Goal: Information Seeking & Learning: Learn about a topic

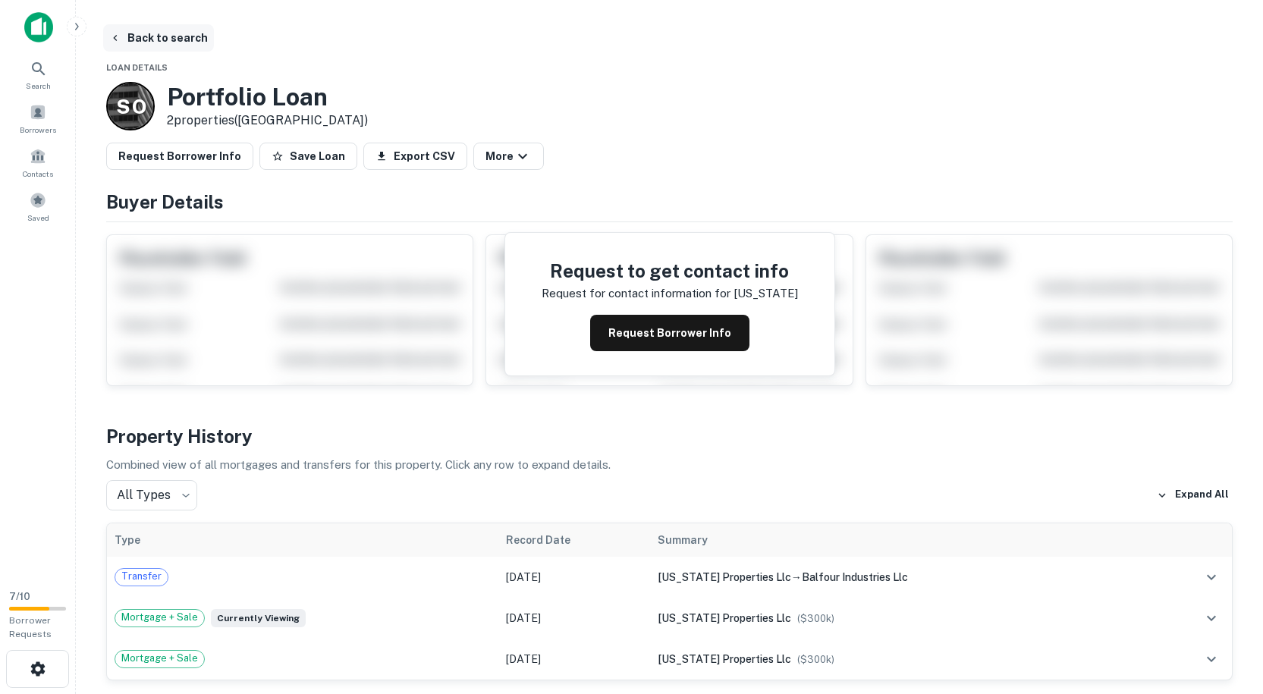
click at [122, 38] on button "Back to search" at bounding box center [158, 37] width 111 height 27
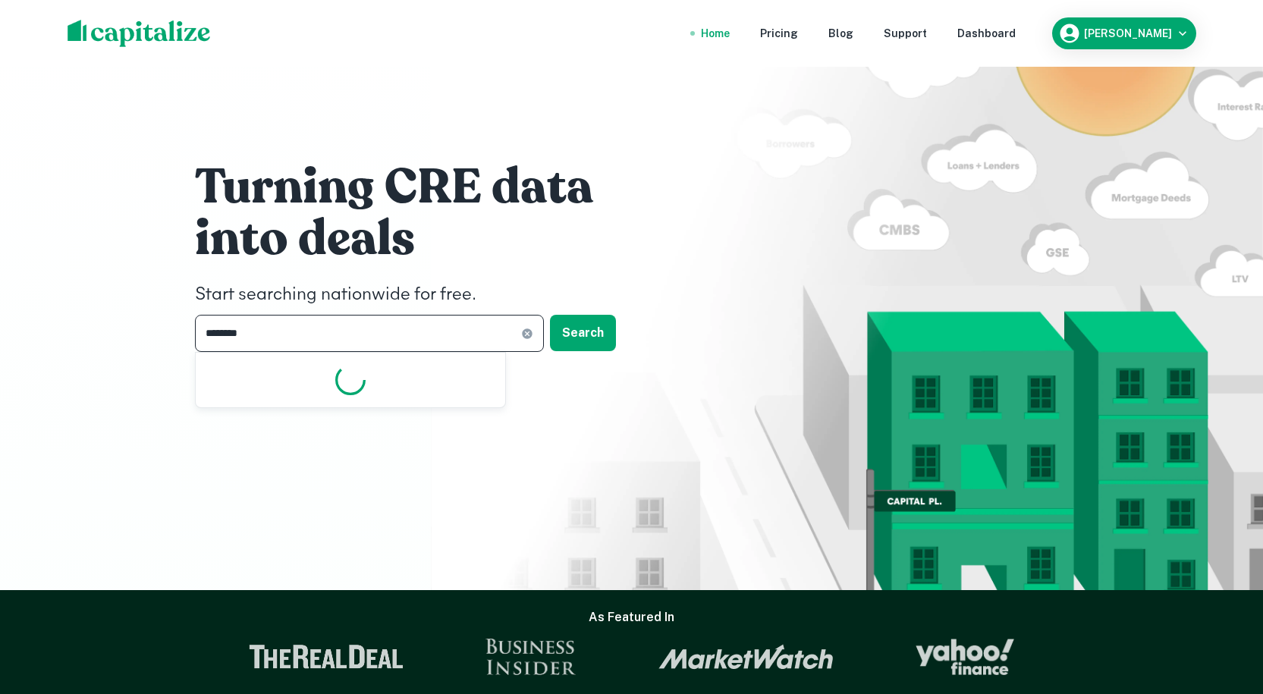
click at [319, 341] on input "********" at bounding box center [358, 333] width 326 height 37
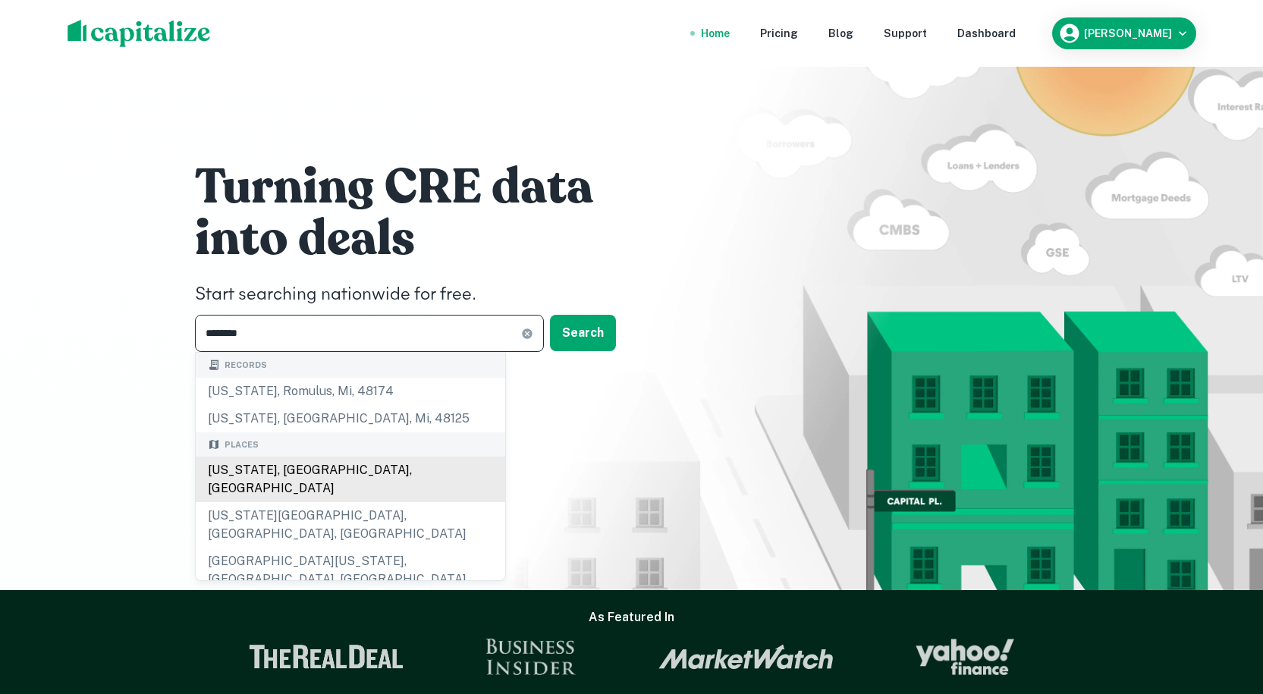
click at [274, 469] on div "[US_STATE], [GEOGRAPHIC_DATA], [GEOGRAPHIC_DATA]" at bounding box center [351, 480] width 310 height 46
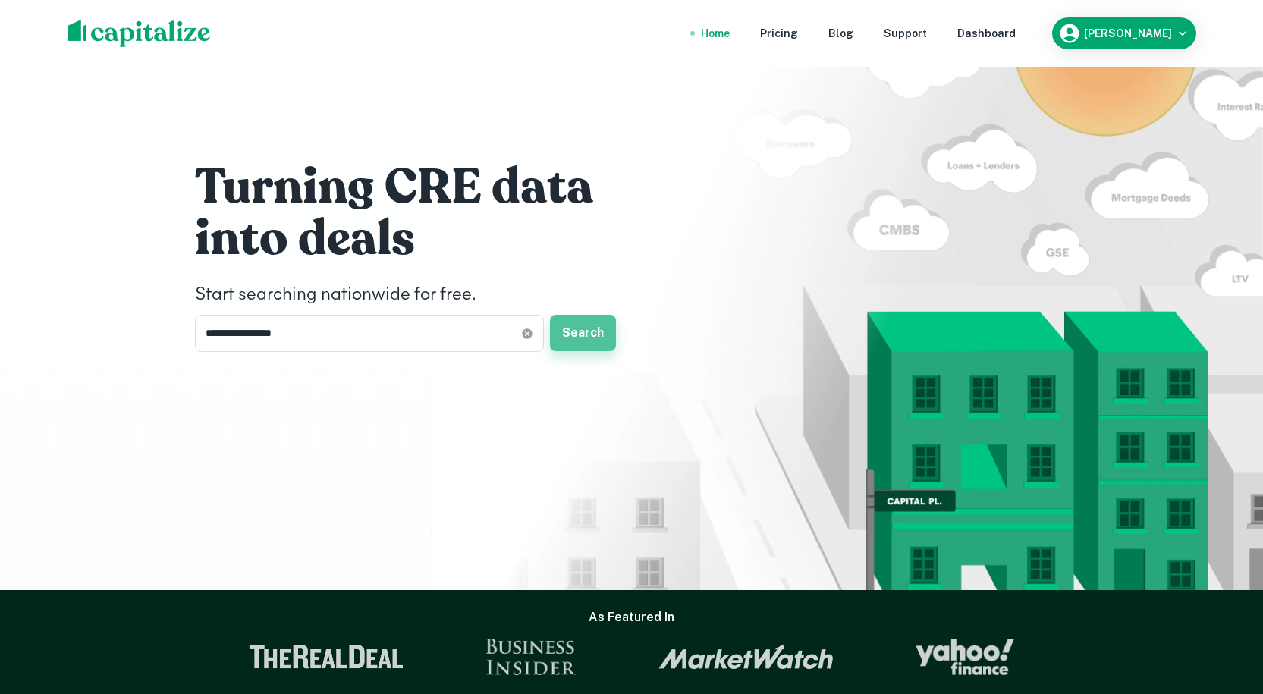
click at [583, 331] on button "Search" at bounding box center [583, 333] width 66 height 36
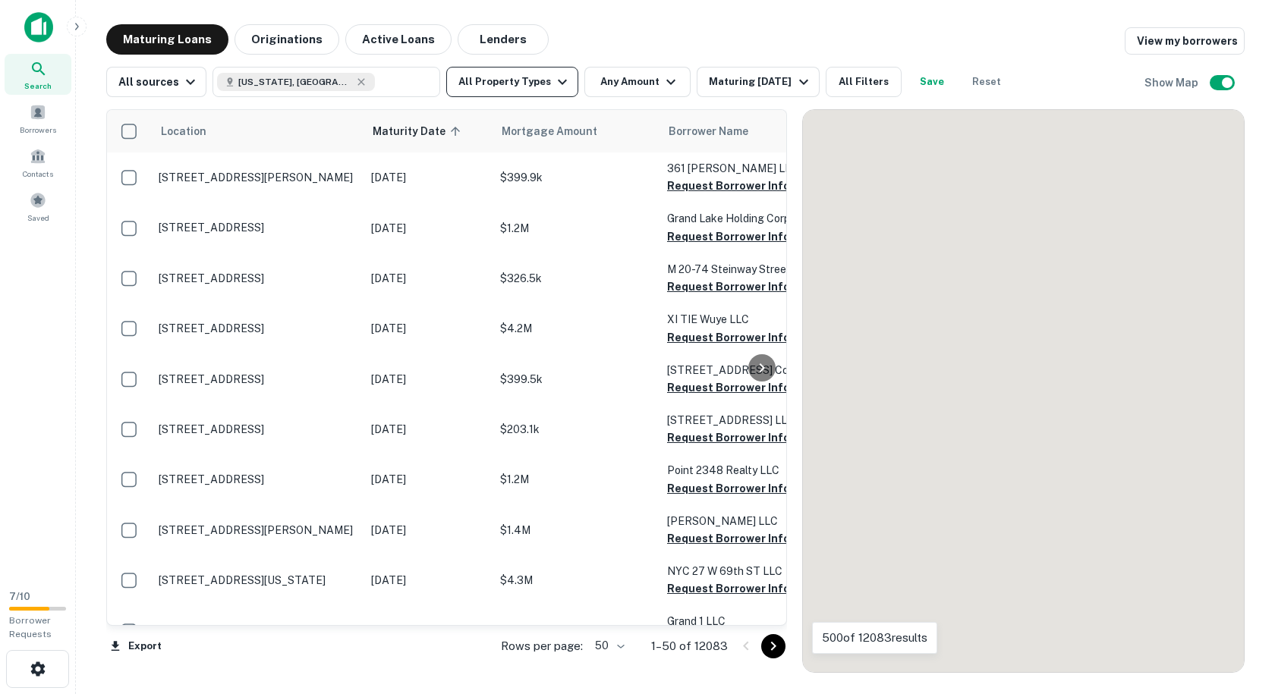
click at [553, 89] on icon "button" at bounding box center [562, 82] width 18 height 18
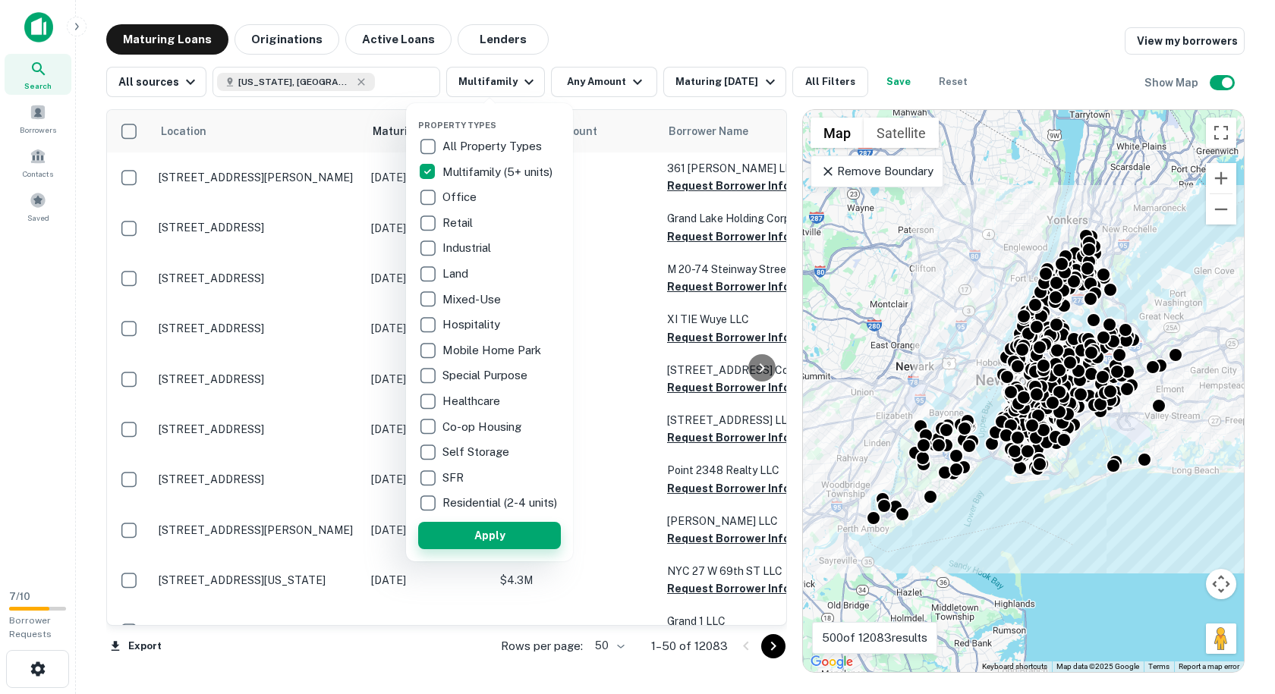
click at [489, 540] on button "Apply" at bounding box center [489, 535] width 143 height 27
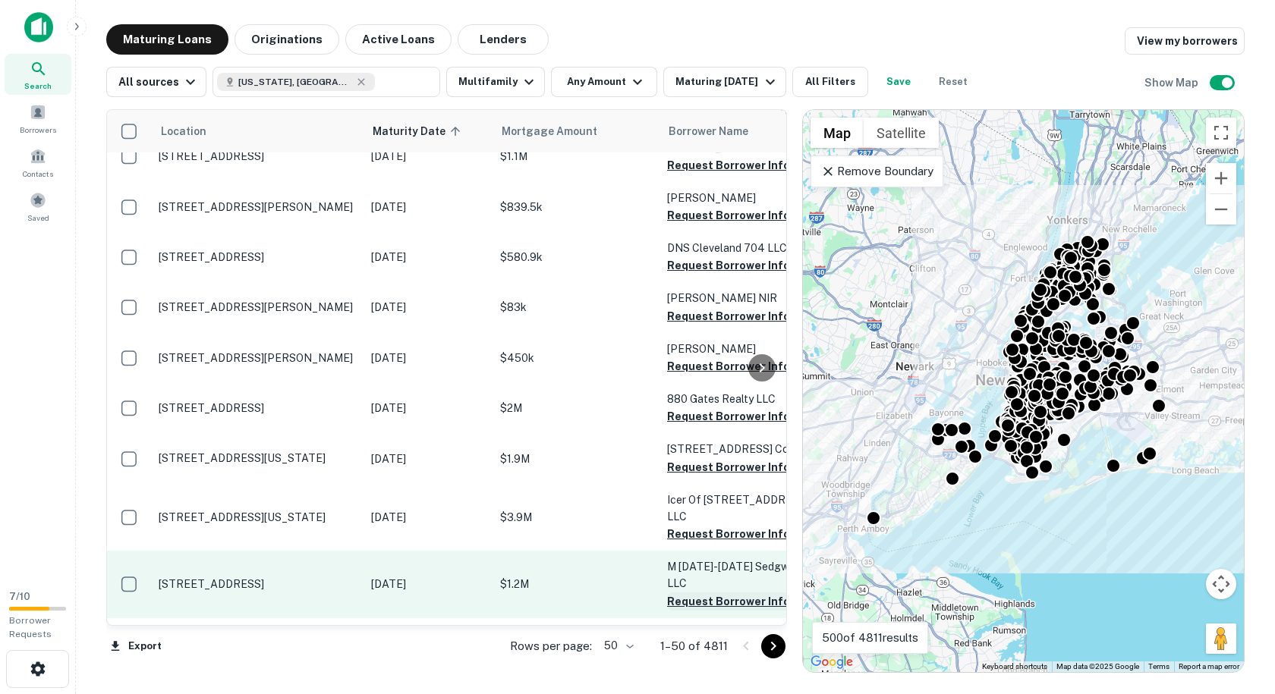
scroll to position [1745, 0]
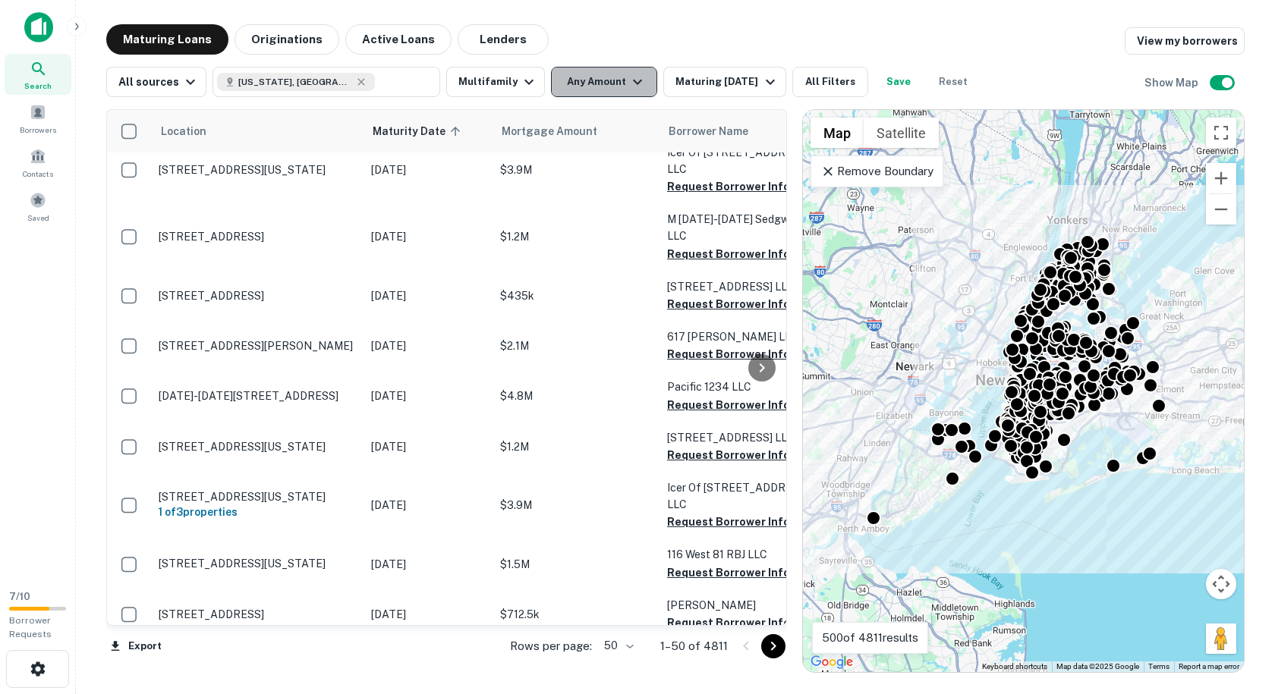
click at [601, 83] on button "Any Amount" at bounding box center [604, 82] width 106 height 30
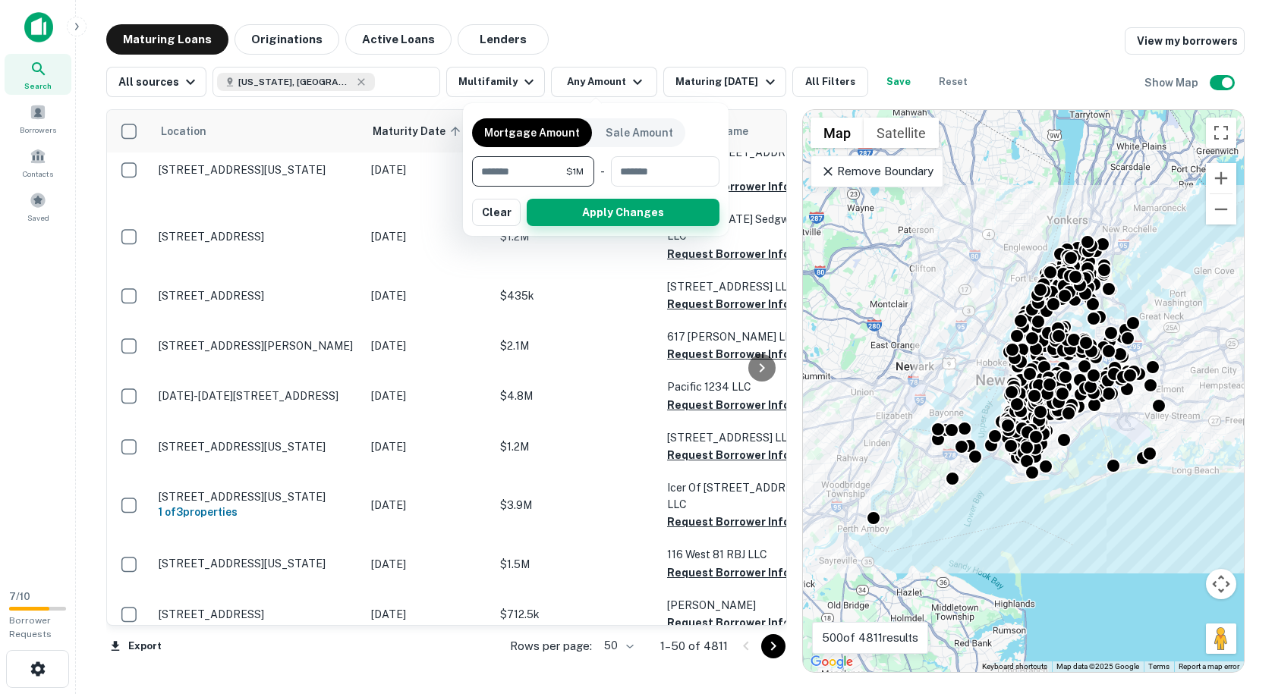
type input "*******"
click at [642, 215] on button "Apply Changes" at bounding box center [623, 212] width 193 height 27
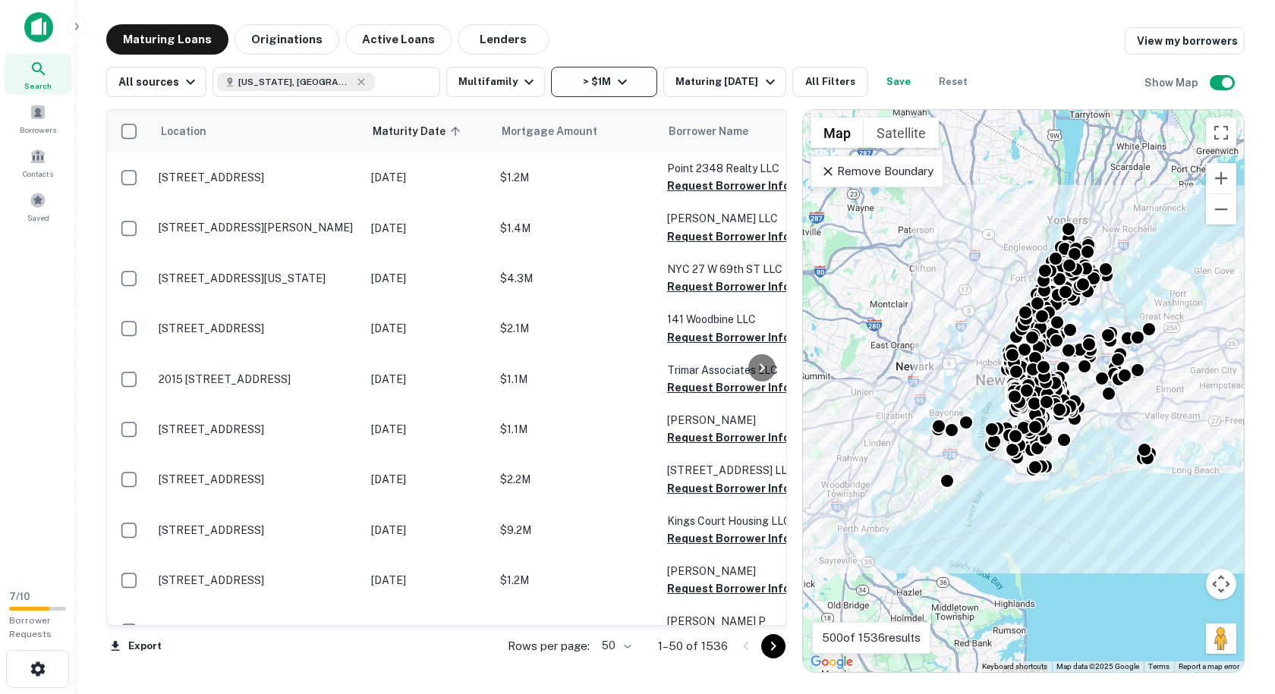
click at [601, 80] on button "> $1M" at bounding box center [604, 82] width 106 height 30
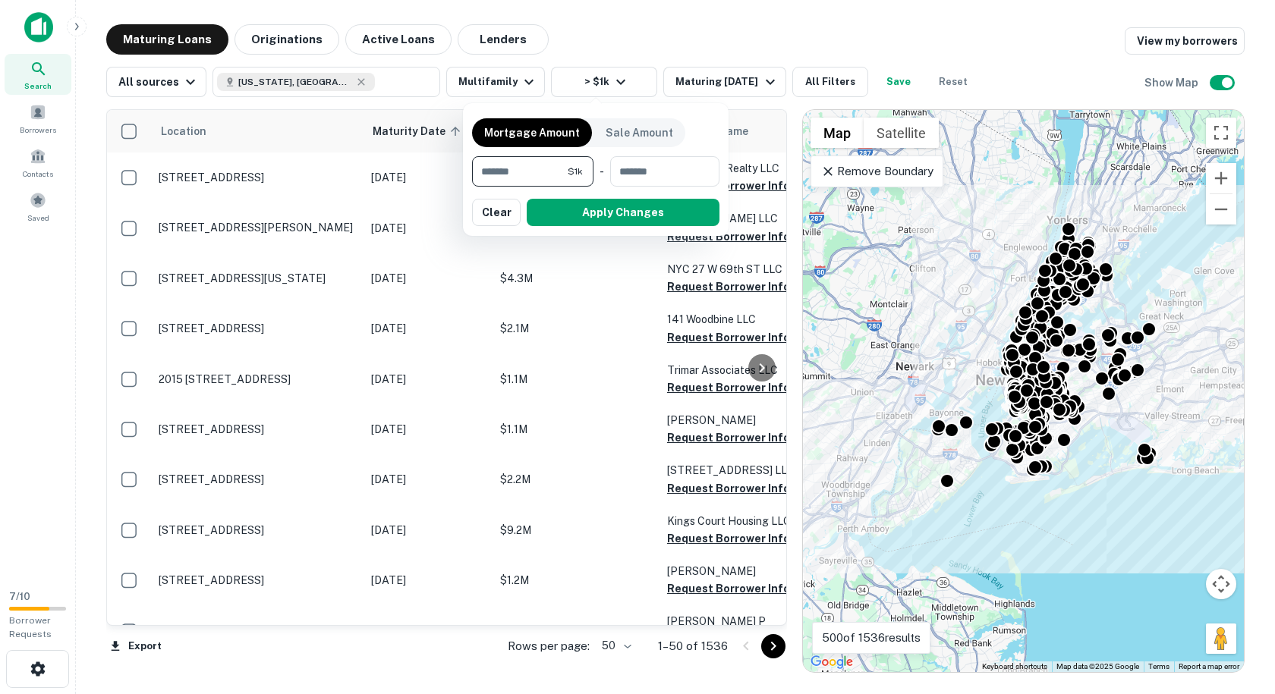
type input "*"
type input "*******"
click at [607, 209] on button "Apply Changes" at bounding box center [623, 212] width 193 height 27
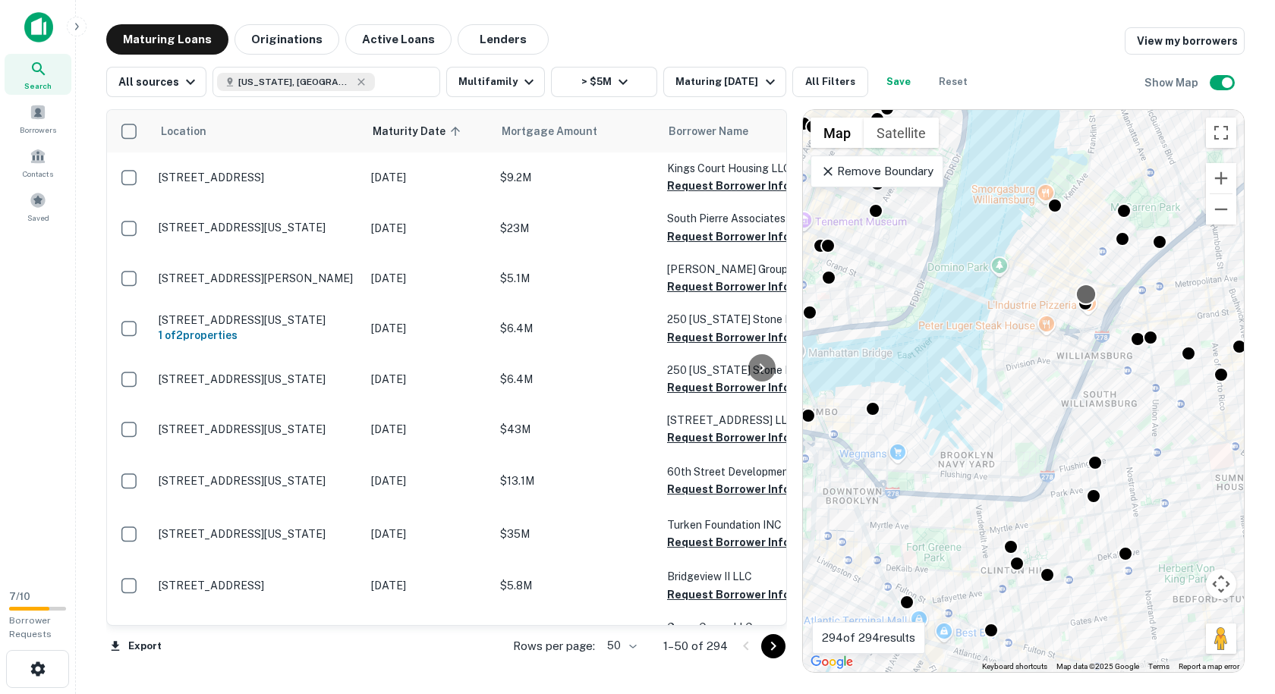
click at [1087, 294] on div at bounding box center [1086, 294] width 22 height 22
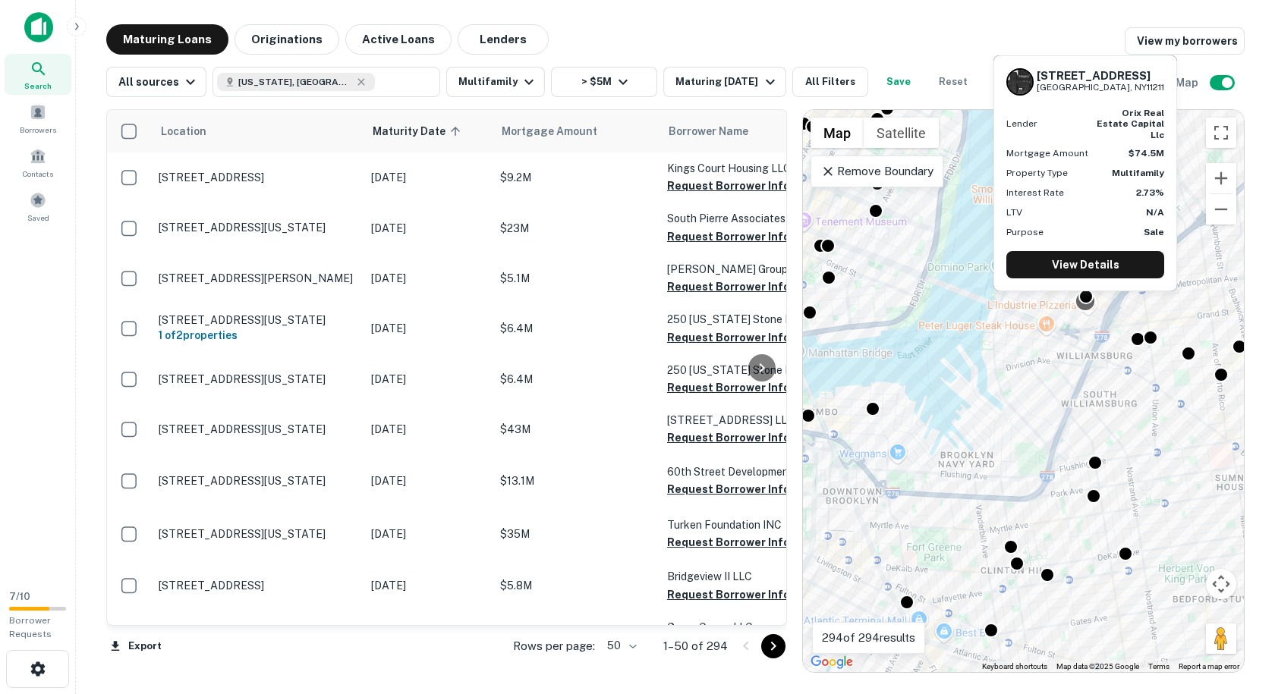
click at [1084, 310] on div at bounding box center [1086, 301] width 22 height 22
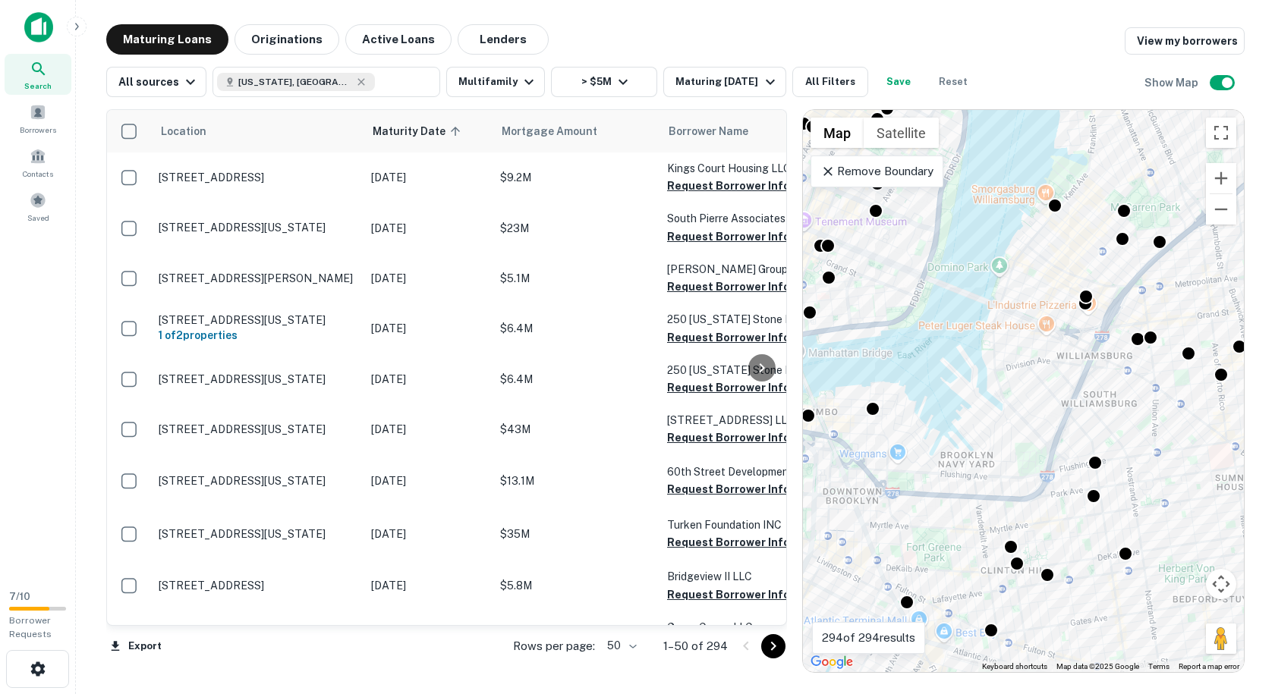
click at [829, 39] on div "Maturing Loans Originations Active Loans Lenders View my borrowers" at bounding box center [675, 39] width 1138 height 30
click at [804, 83] on button "All Filters" at bounding box center [830, 82] width 76 height 30
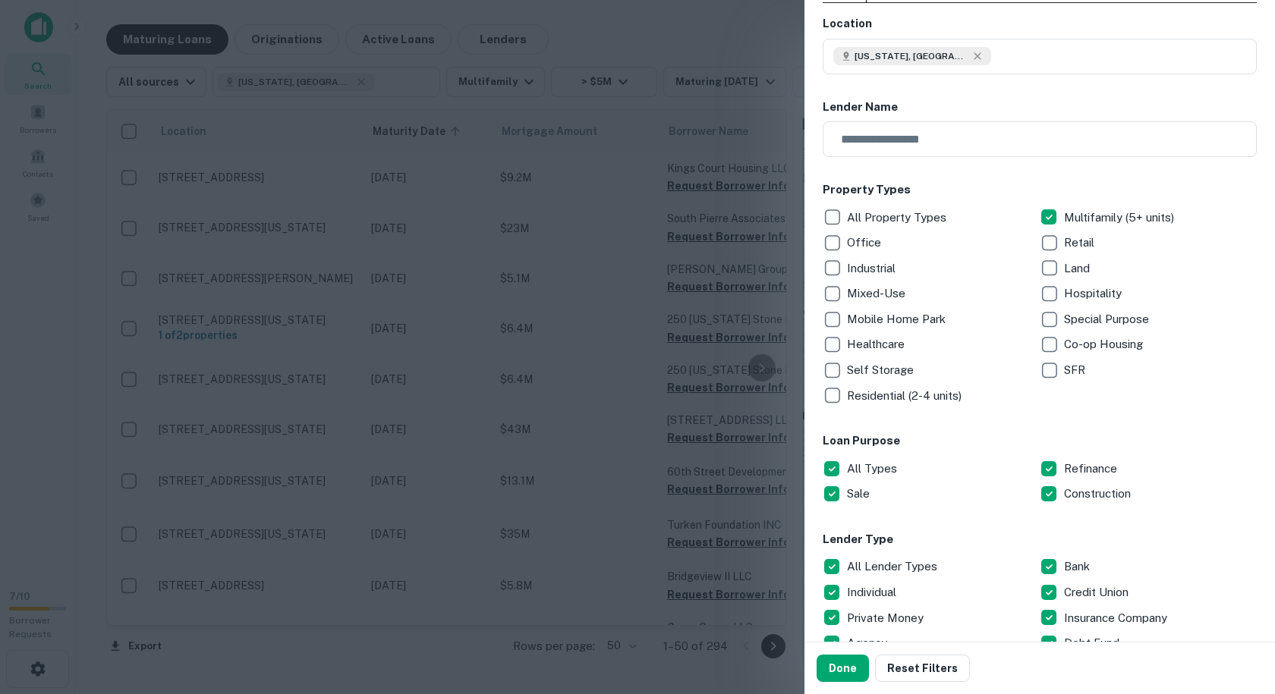
scroll to position [455, 0]
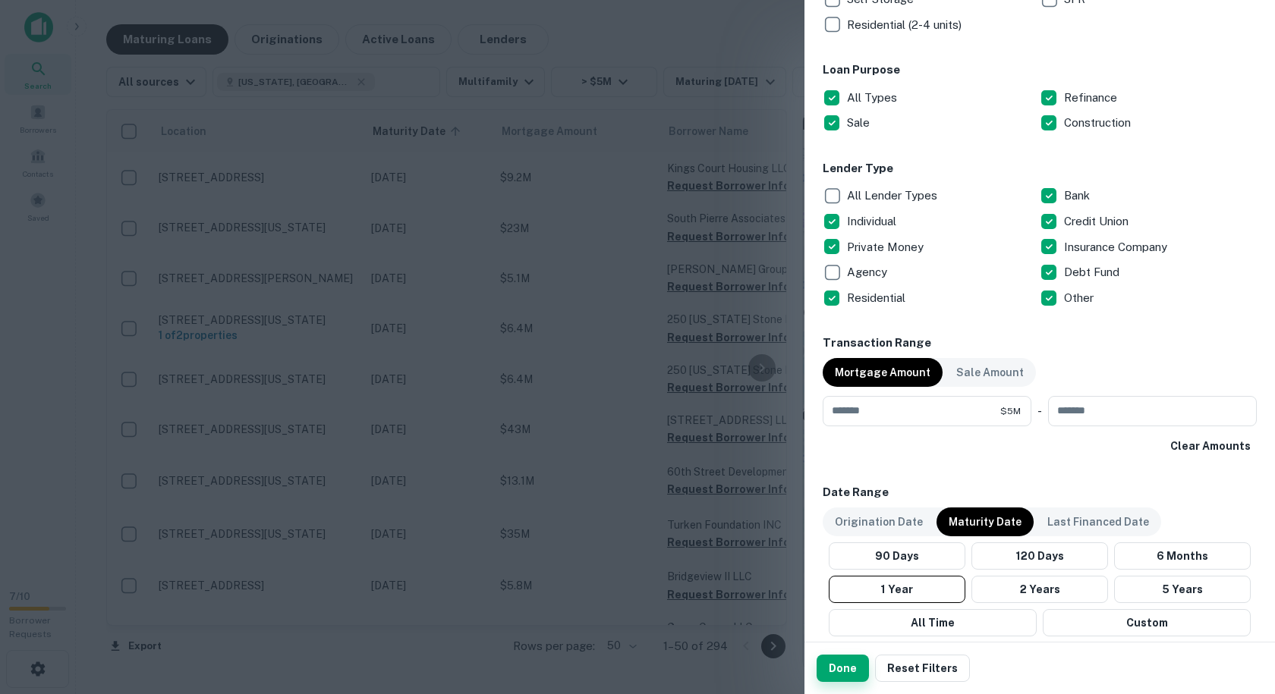
click at [848, 662] on button "Done" at bounding box center [843, 668] width 52 height 27
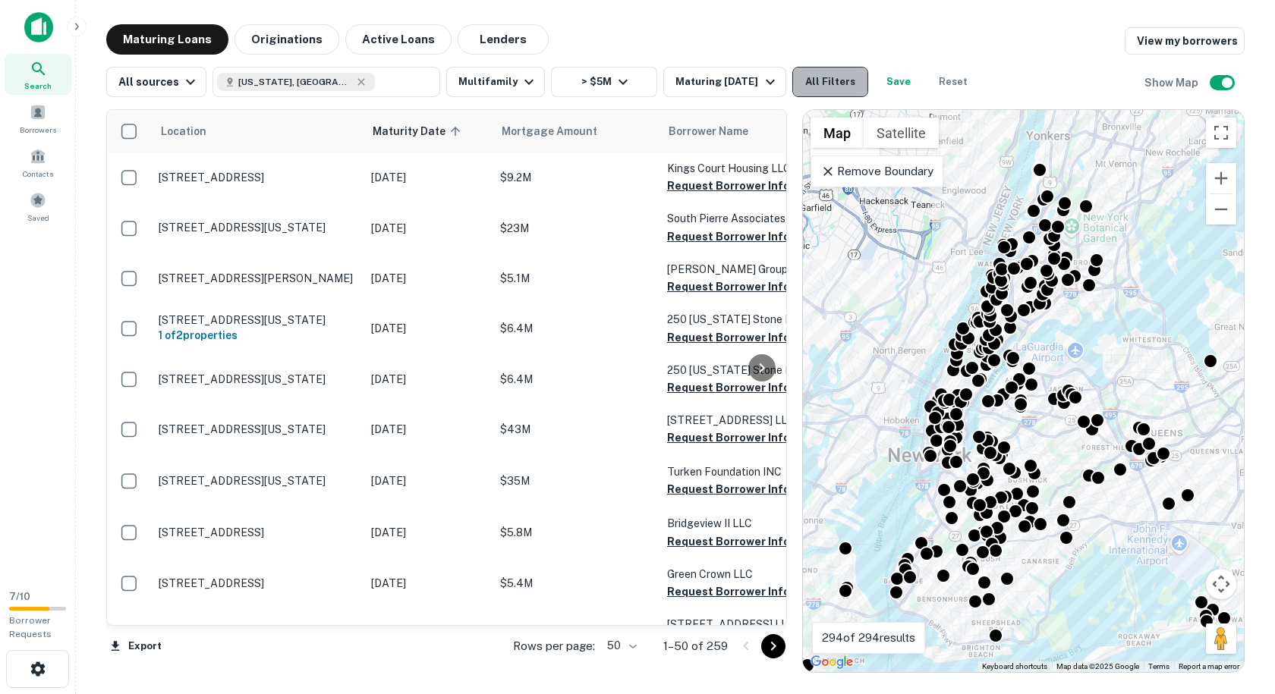
click at [839, 96] on button "All Filters" at bounding box center [830, 82] width 76 height 30
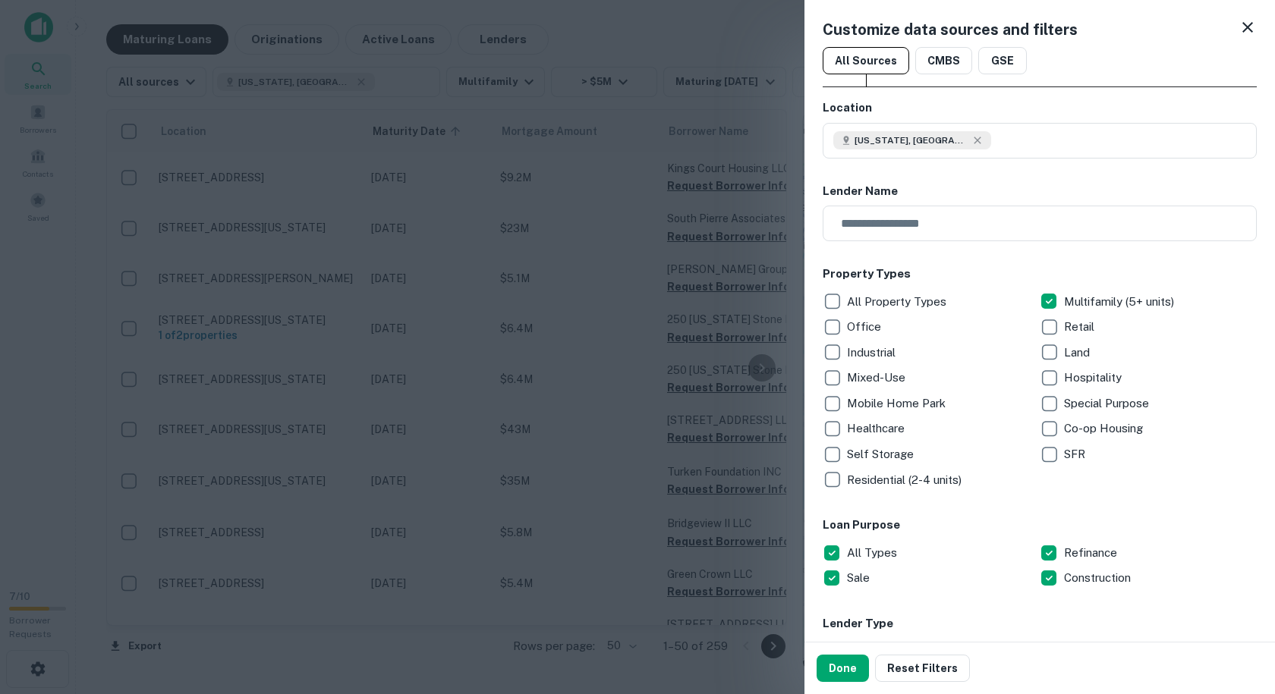
click at [1238, 22] on icon at bounding box center [1247, 27] width 18 height 18
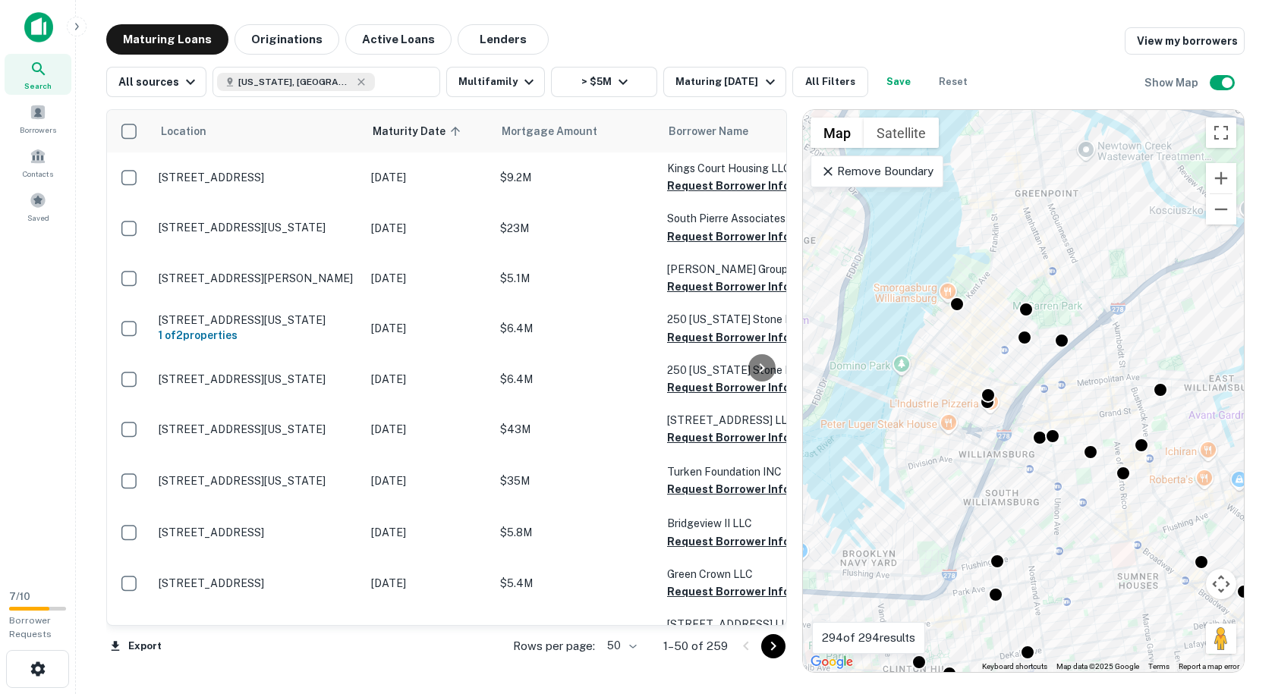
drag, startPoint x: 915, startPoint y: 414, endPoint x: 1065, endPoint y: 542, distance: 196.5
click at [1059, 543] on div "To activate drag with keyboard, press Alt + Enter. Once in keyboard drag state,…" at bounding box center [1023, 391] width 441 height 562
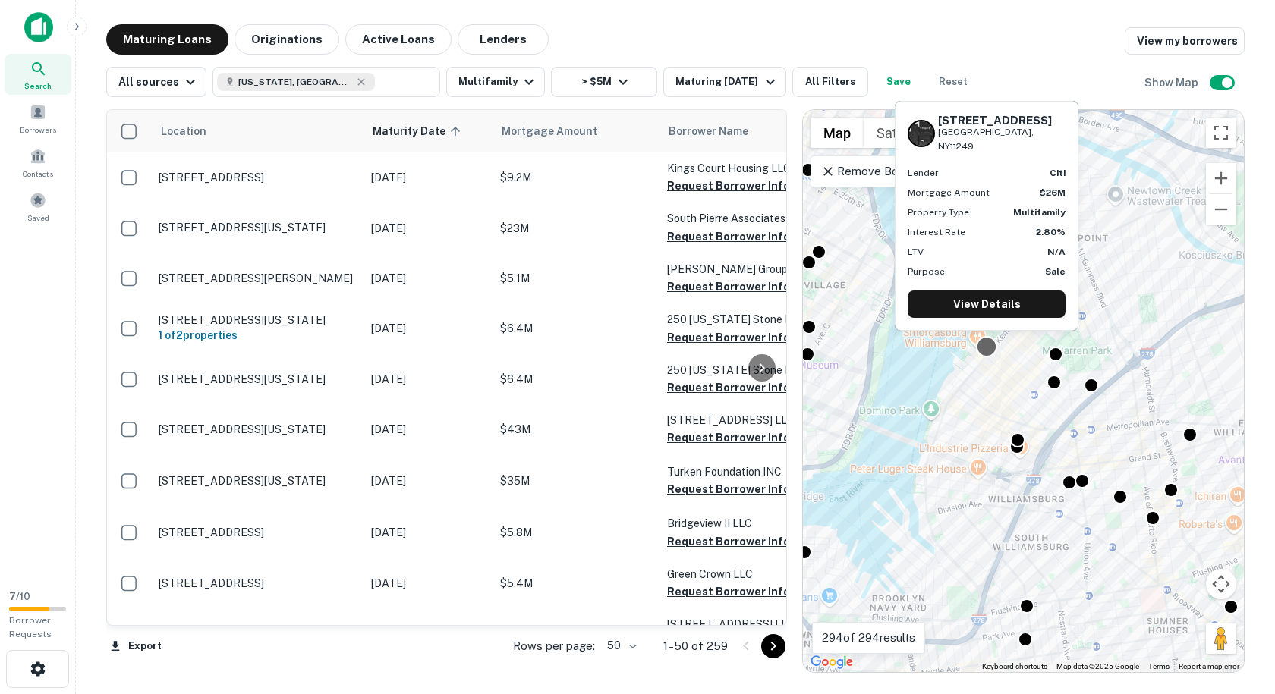
click at [986, 348] on div at bounding box center [987, 346] width 22 height 22
click at [1005, 313] on link "View Details" at bounding box center [987, 304] width 158 height 27
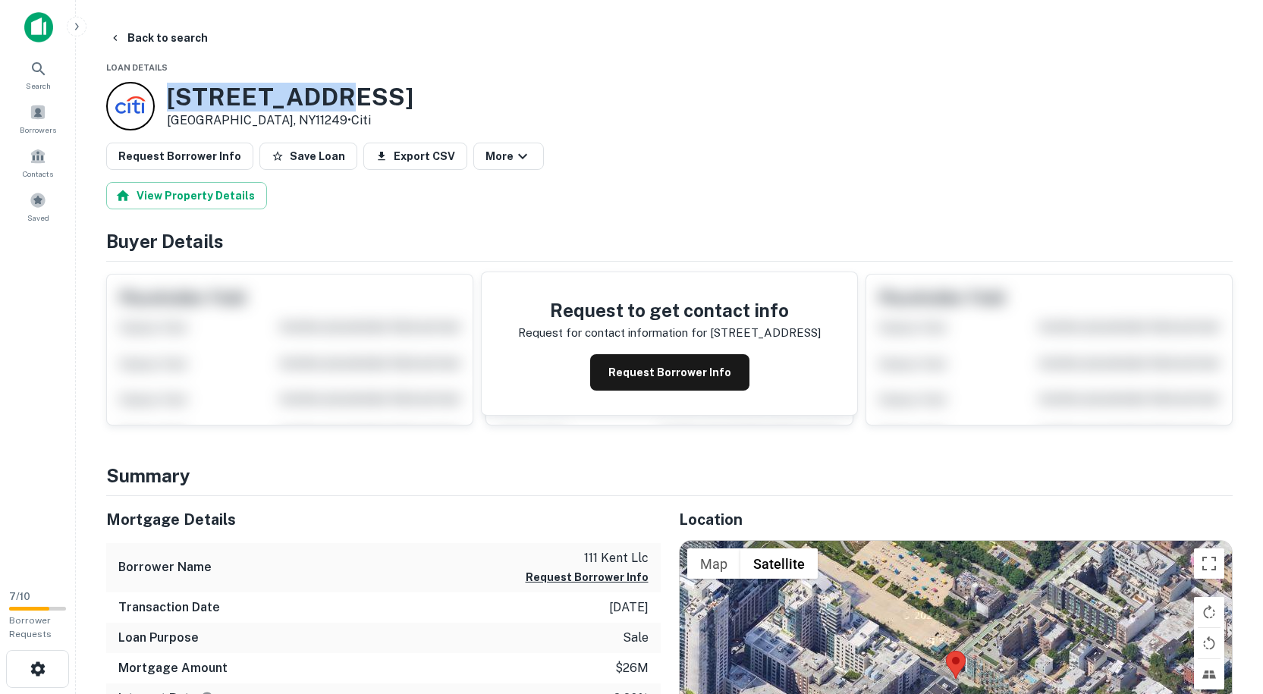
drag, startPoint x: 318, startPoint y: 96, endPoint x: 165, endPoint y: 90, distance: 153.4
click at [165, 90] on div "117 Kent Ave Brooklyn, NY11249 • Citi" at bounding box center [669, 106] width 1127 height 49
copy h3 "[STREET_ADDRESS]"
click at [118, 37] on icon "button" at bounding box center [115, 38] width 12 height 12
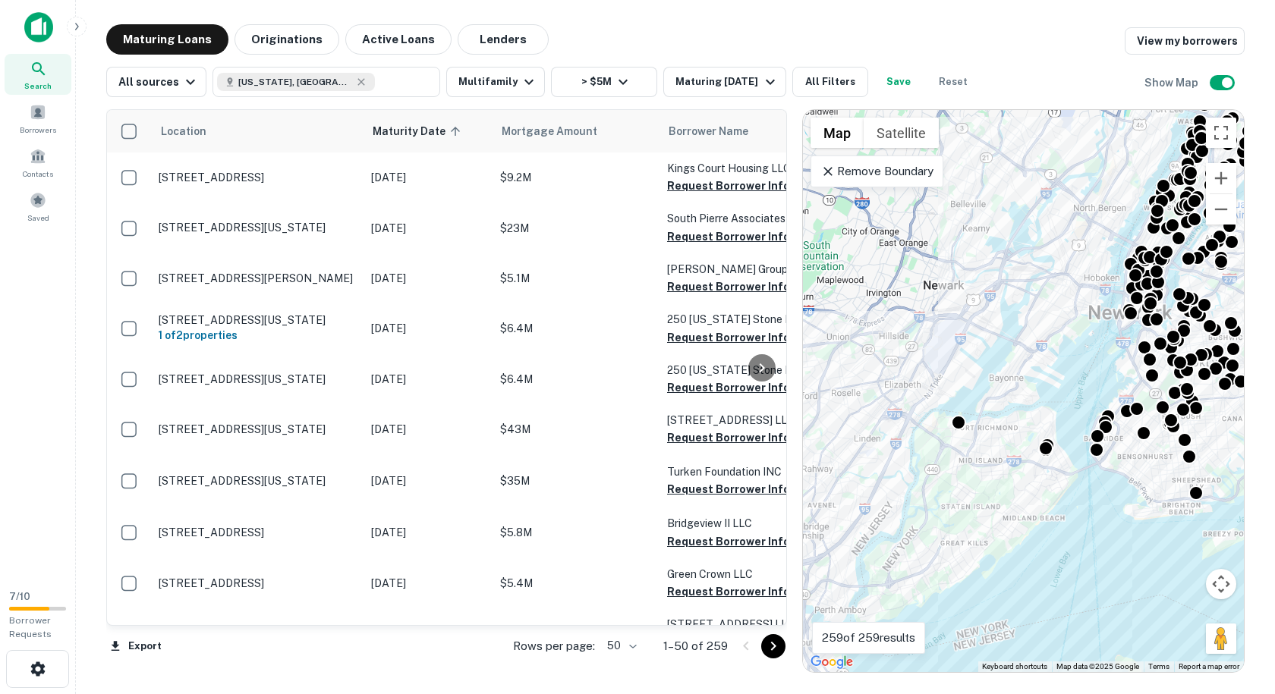
drag, startPoint x: 835, startPoint y: 441, endPoint x: 1055, endPoint y: 433, distance: 219.5
click at [1055, 433] on div "To activate drag with keyboard, press Alt + Enter. Once in keyboard drag state,…" at bounding box center [1023, 391] width 441 height 562
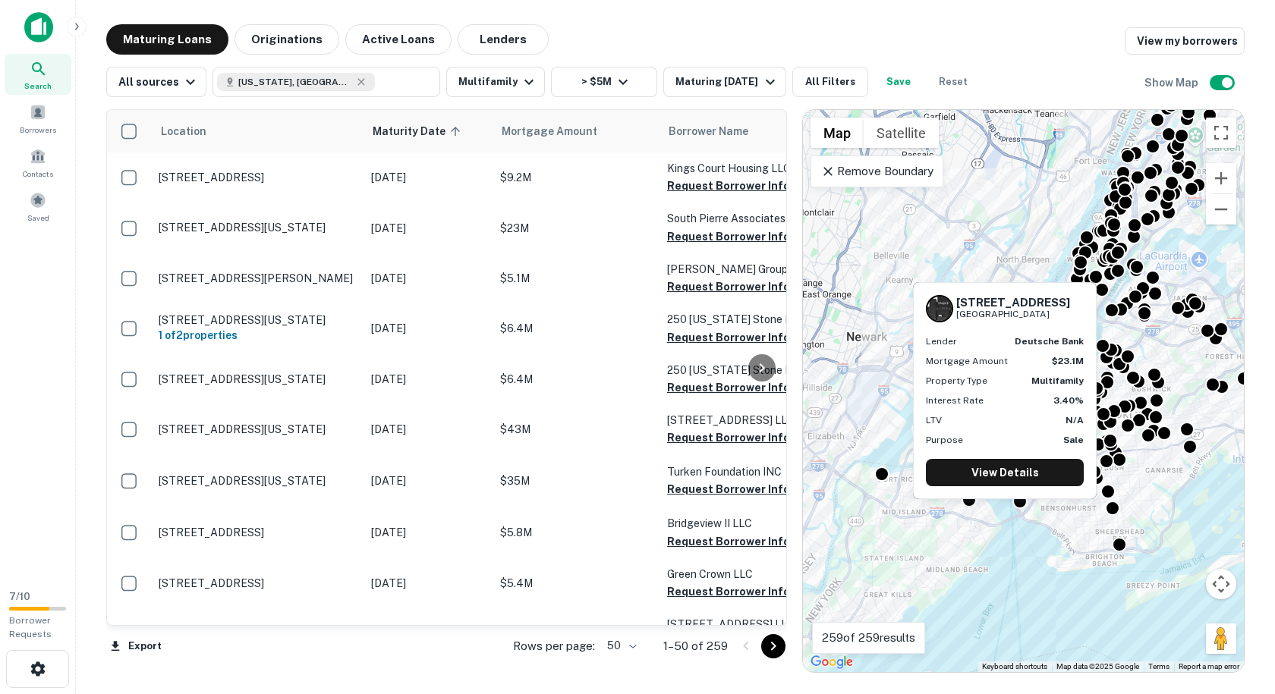
drag, startPoint x: 1119, startPoint y: 445, endPoint x: 972, endPoint y: 505, distance: 158.3
click at [973, 505] on body "Search Borrowers Contacts Saved 7 / 10 Borrower Requests Maturing Loans Origina…" at bounding box center [637, 347] width 1275 height 694
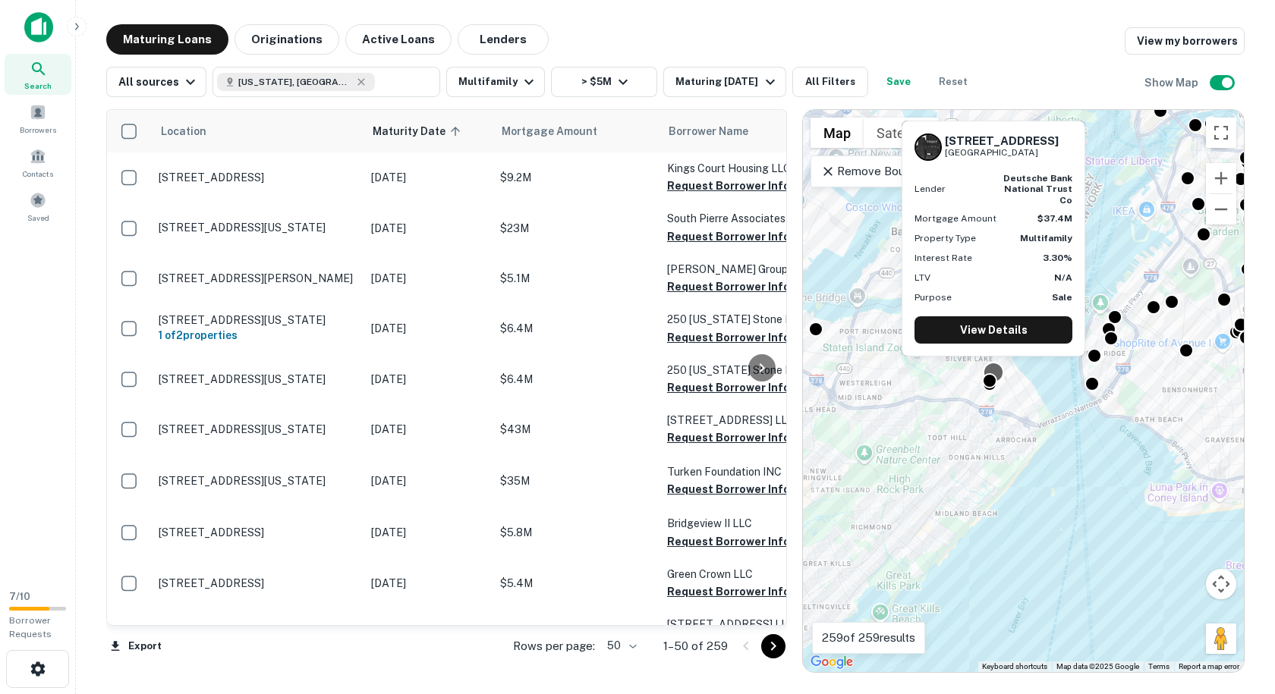
click at [993, 368] on div at bounding box center [994, 372] width 22 height 22
drag, startPoint x: 1049, startPoint y: 140, endPoint x: 940, endPoint y: 143, distance: 109.3
click at [940, 143] on div "140 Park Hill Ave Staten Island, NY10304" at bounding box center [993, 147] width 158 height 27
copy h6 "140 Park Hill Ave"
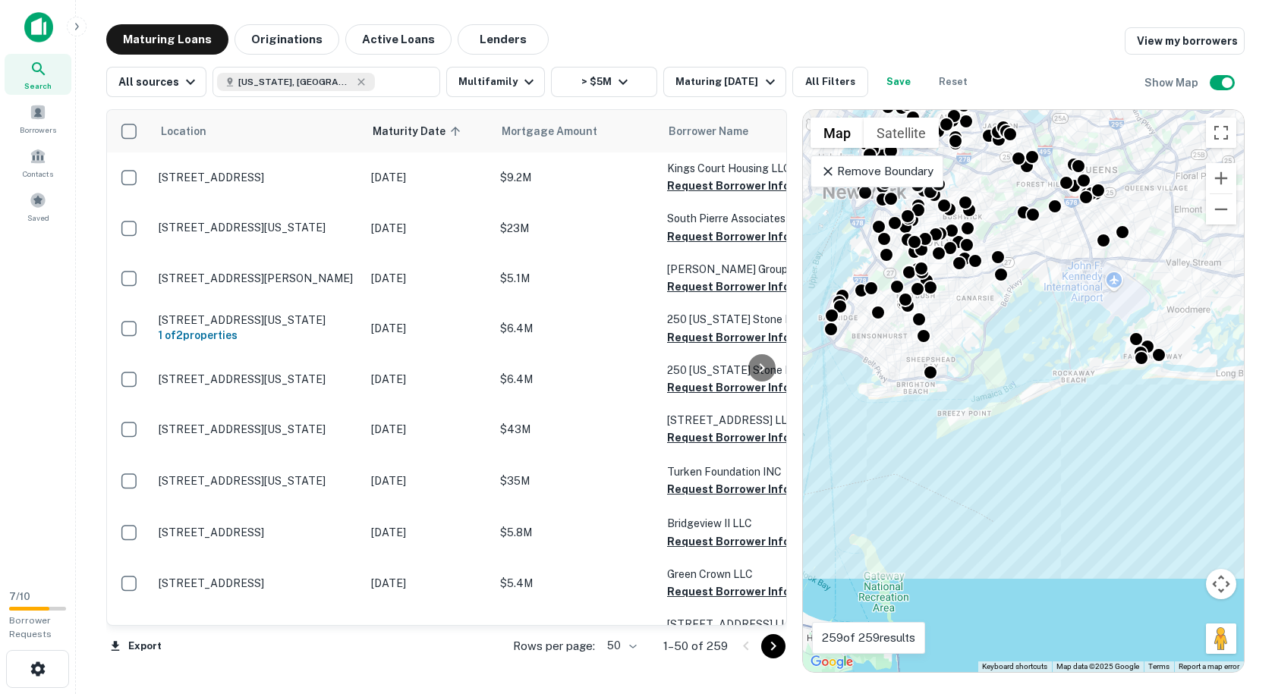
drag, startPoint x: 959, startPoint y: 451, endPoint x: 760, endPoint y: 386, distance: 209.7
click at [760, 386] on div "Location Maturity Date sorted ascending Mortgage Amount Borrower Name Lender Pu…" at bounding box center [675, 385] width 1138 height 576
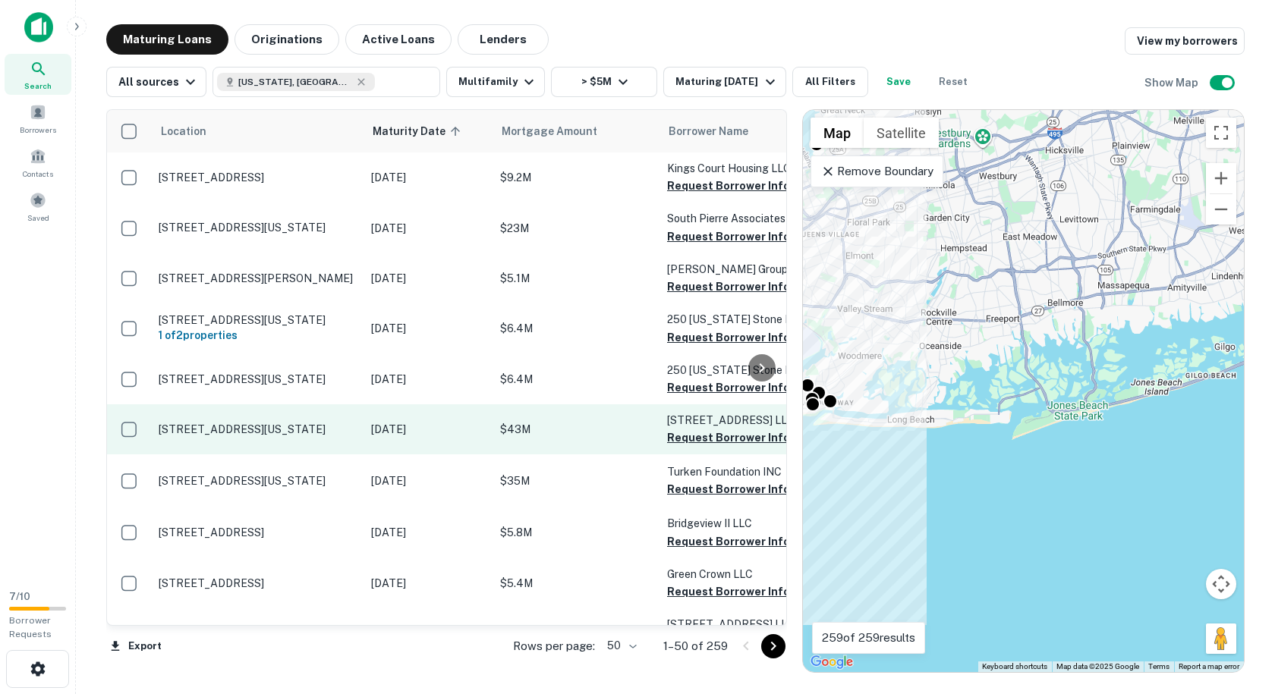
drag, startPoint x: 1030, startPoint y: 381, endPoint x: 701, endPoint y: 427, distance: 331.8
click at [701, 427] on div "Location Maturity Date sorted ascending Mortgage Amount Borrower Name Lender Pu…" at bounding box center [675, 385] width 1138 height 576
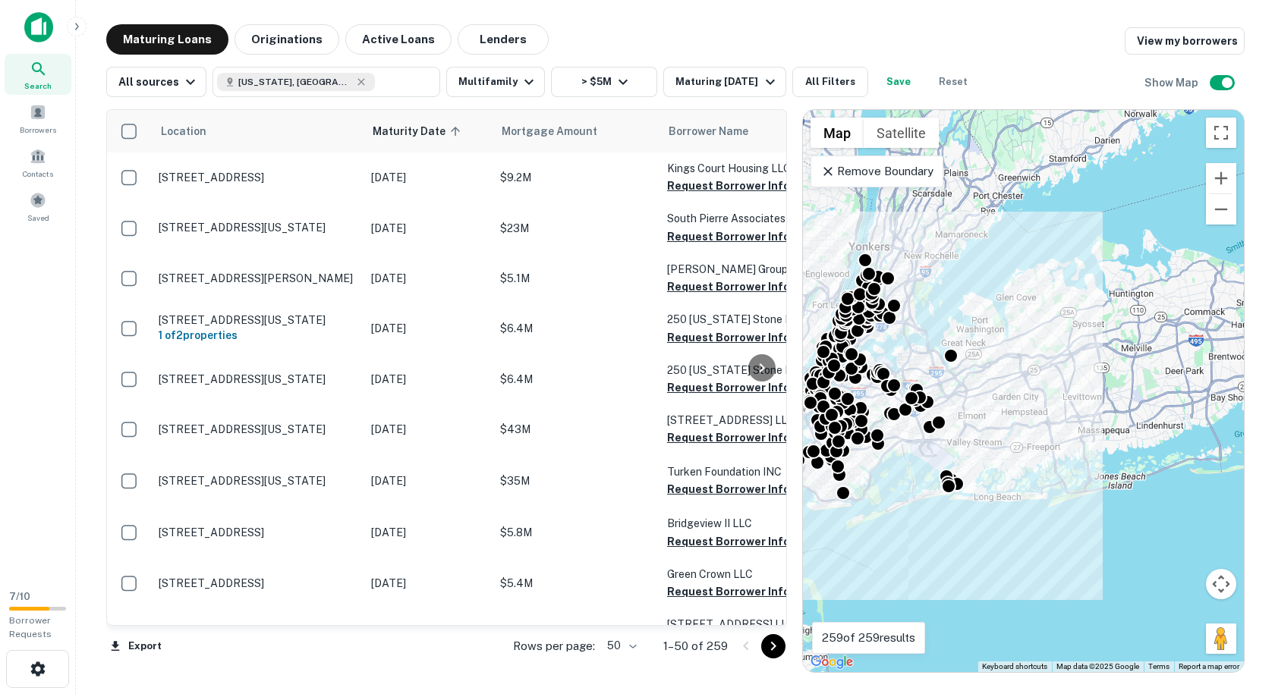
drag, startPoint x: 978, startPoint y: 390, endPoint x: 1088, endPoint y: 480, distance: 142.3
click at [1088, 480] on div "To activate drag with keyboard, press Alt + Enter. Once in keyboard drag state,…" at bounding box center [1023, 391] width 441 height 562
click at [375, 80] on input "text" at bounding box center [404, 81] width 58 height 21
type input "**********"
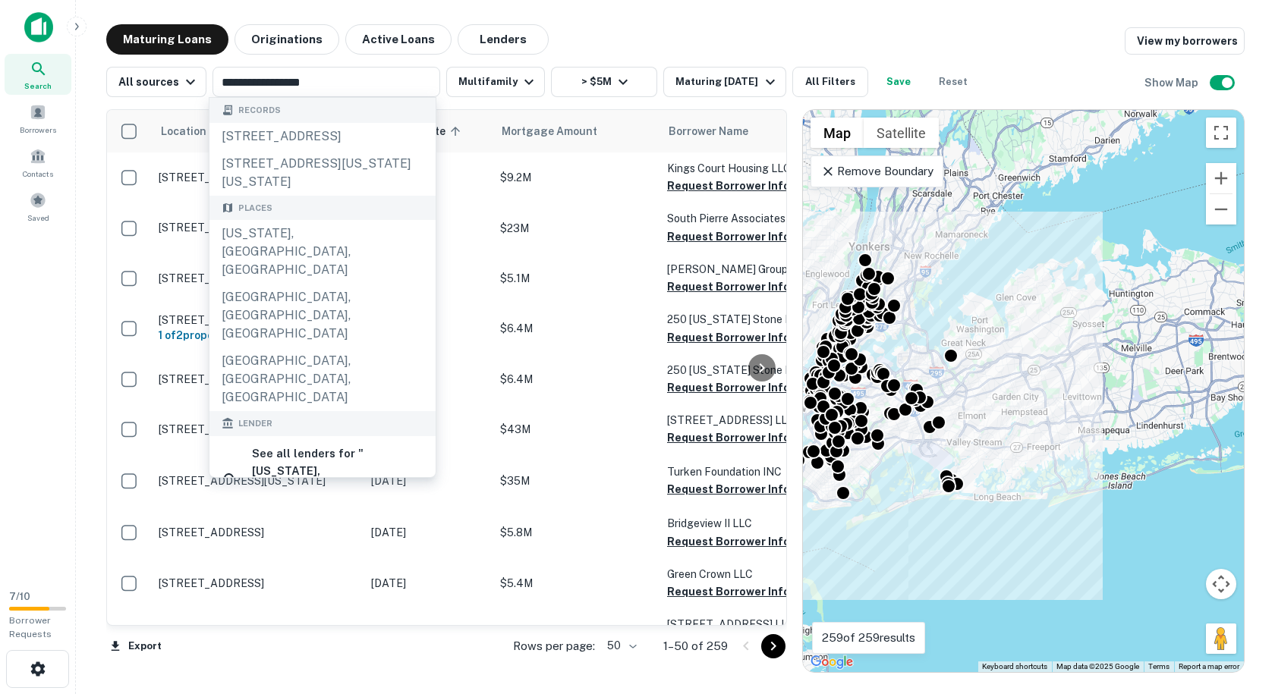
click at [1061, 454] on div "To activate drag with keyboard, press Alt + Enter. Once in keyboard drag state,…" at bounding box center [1023, 391] width 441 height 562
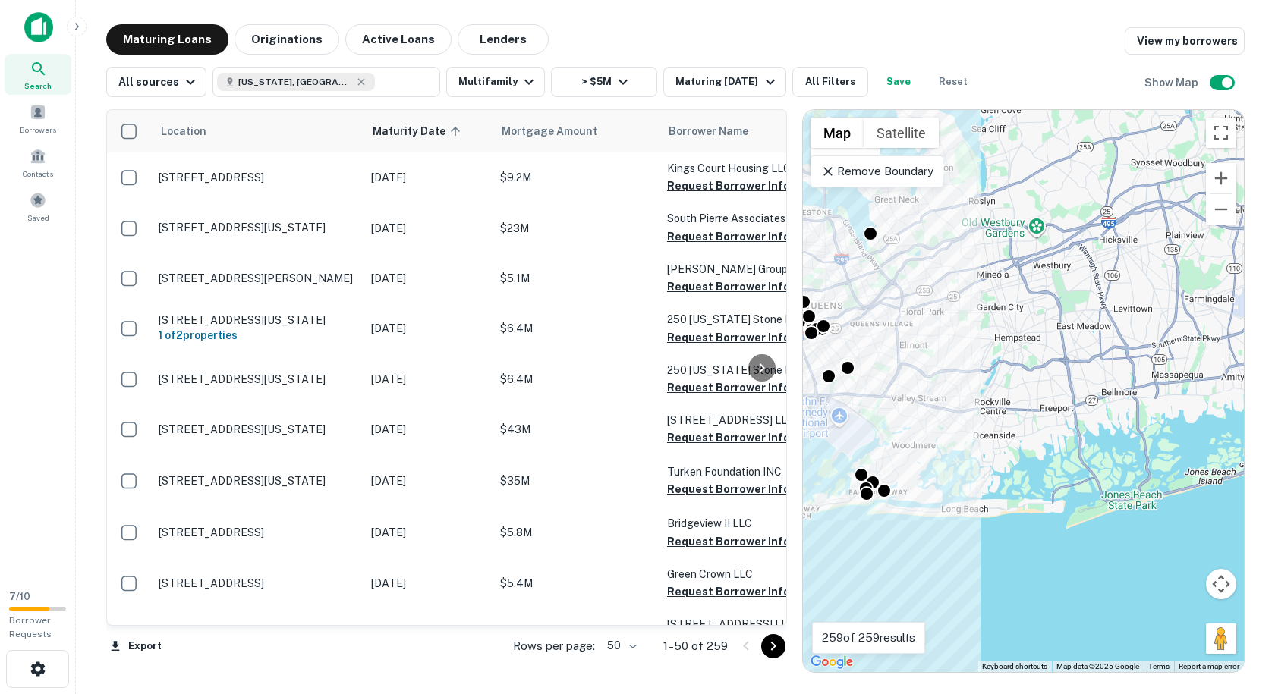
click at [898, 164] on p "Remove Boundary" at bounding box center [876, 171] width 113 height 18
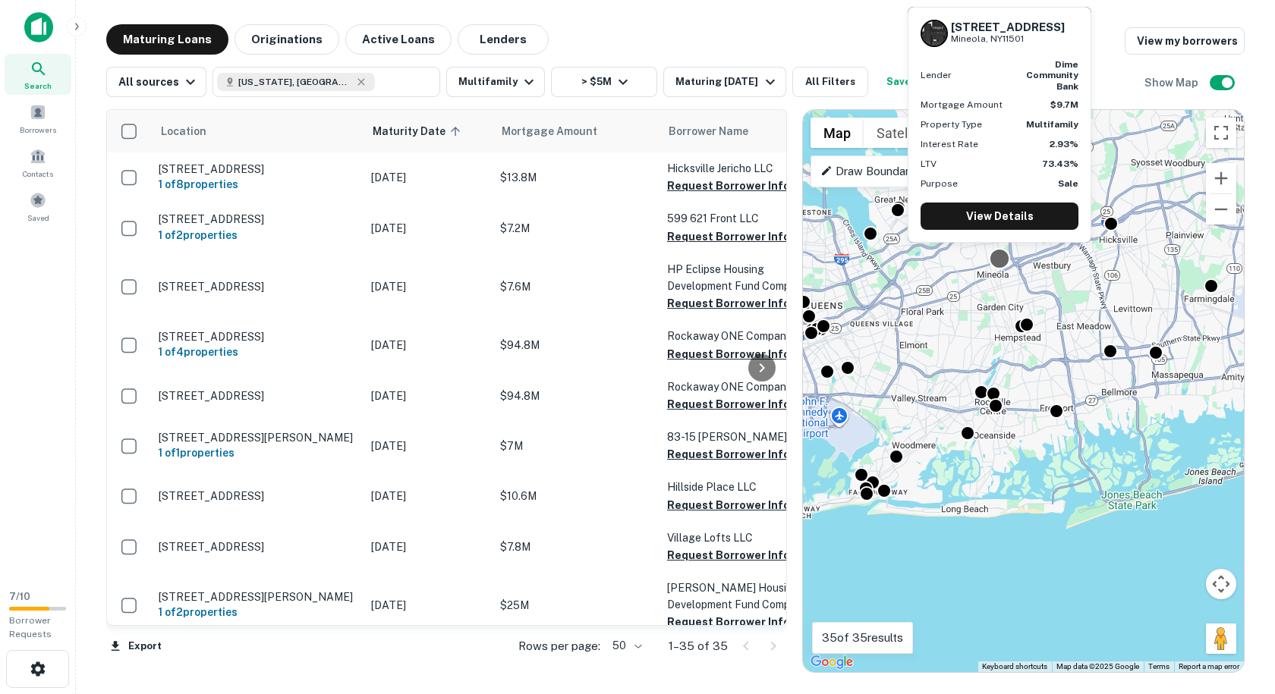
click at [1003, 260] on div at bounding box center [1000, 258] width 22 height 22
click at [998, 203] on link "View Details" at bounding box center [999, 216] width 158 height 27
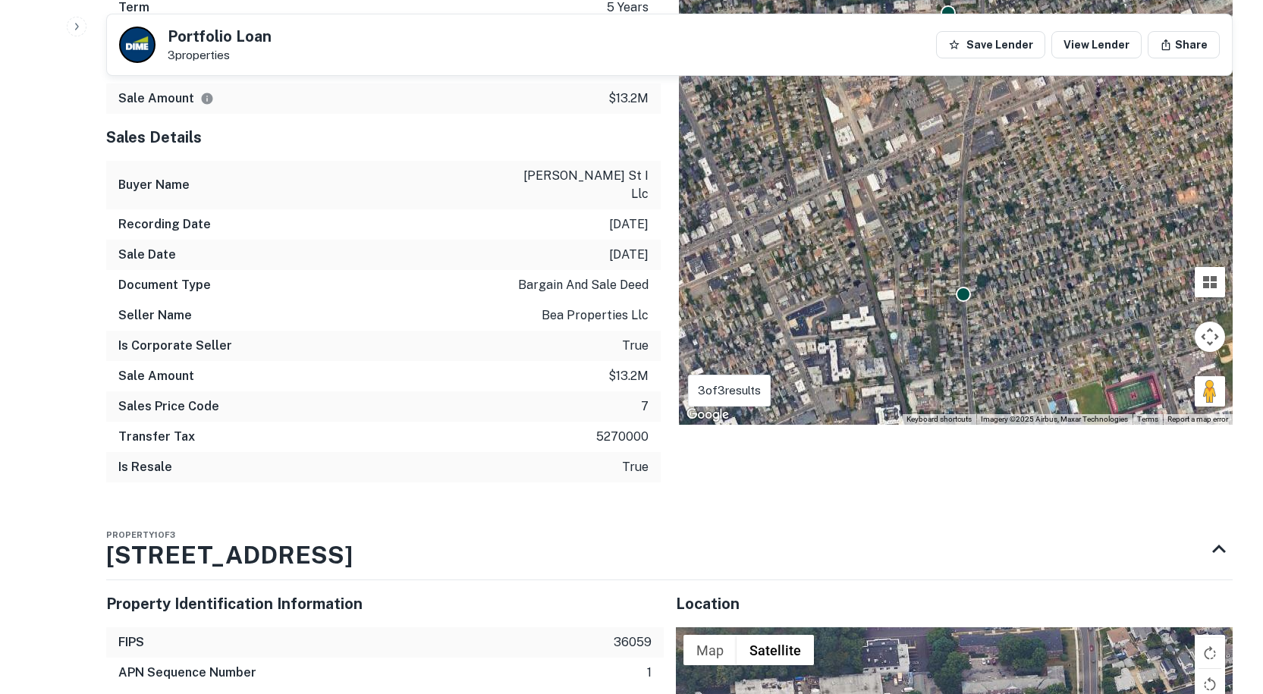
scroll to position [1214, 0]
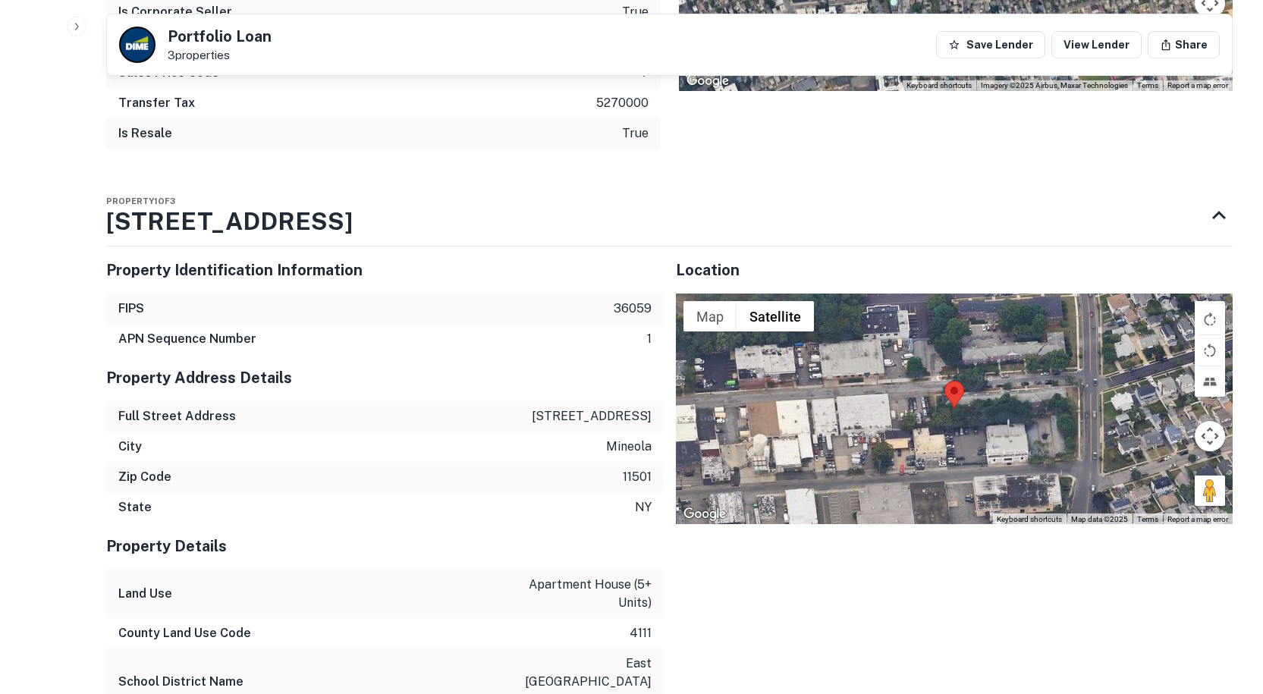
drag, startPoint x: 277, startPoint y: 190, endPoint x: 57, endPoint y: 193, distance: 220.1
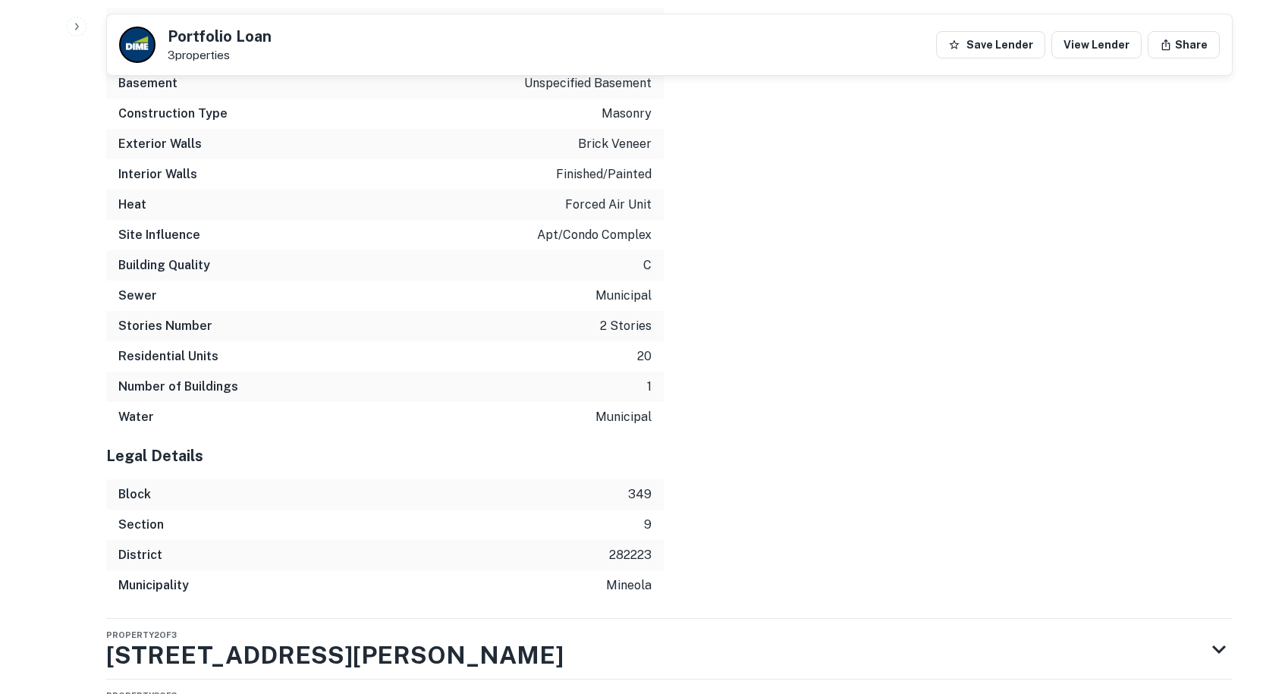
scroll to position [2249, 0]
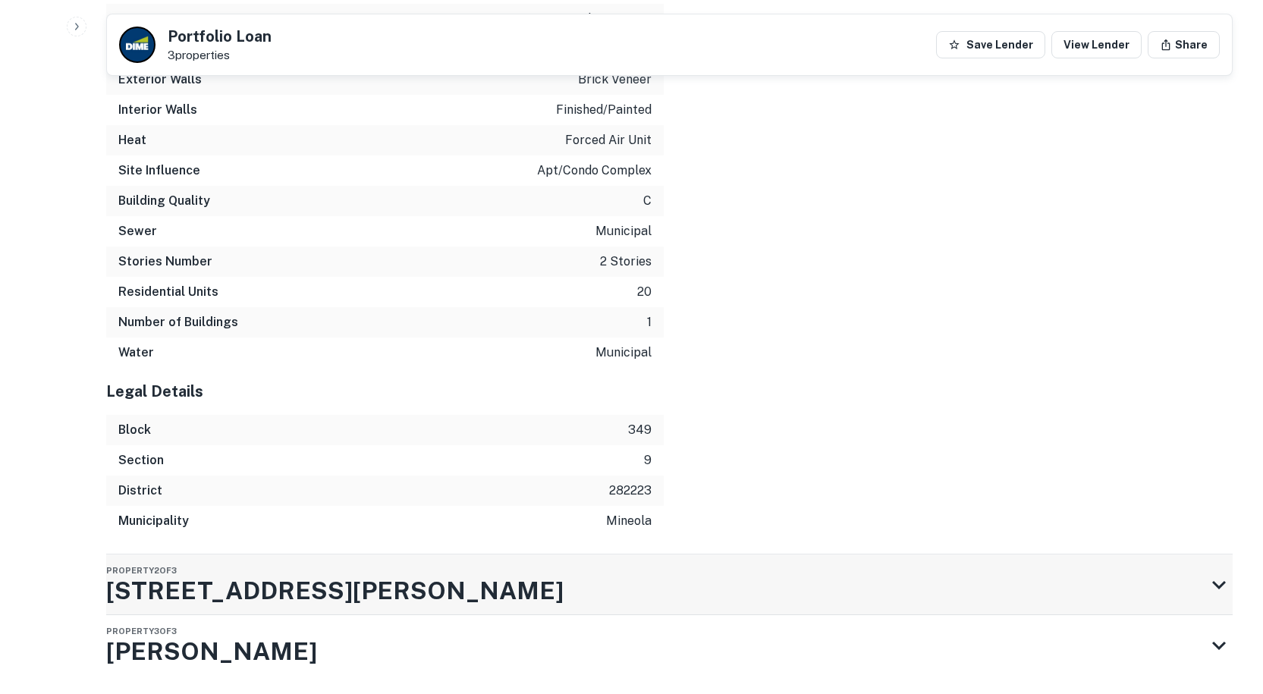
drag, startPoint x: 1235, startPoint y: 544, endPoint x: 1224, endPoint y: 539, distance: 11.9
click at [1224, 571] on icon at bounding box center [1219, 584] width 27 height 27
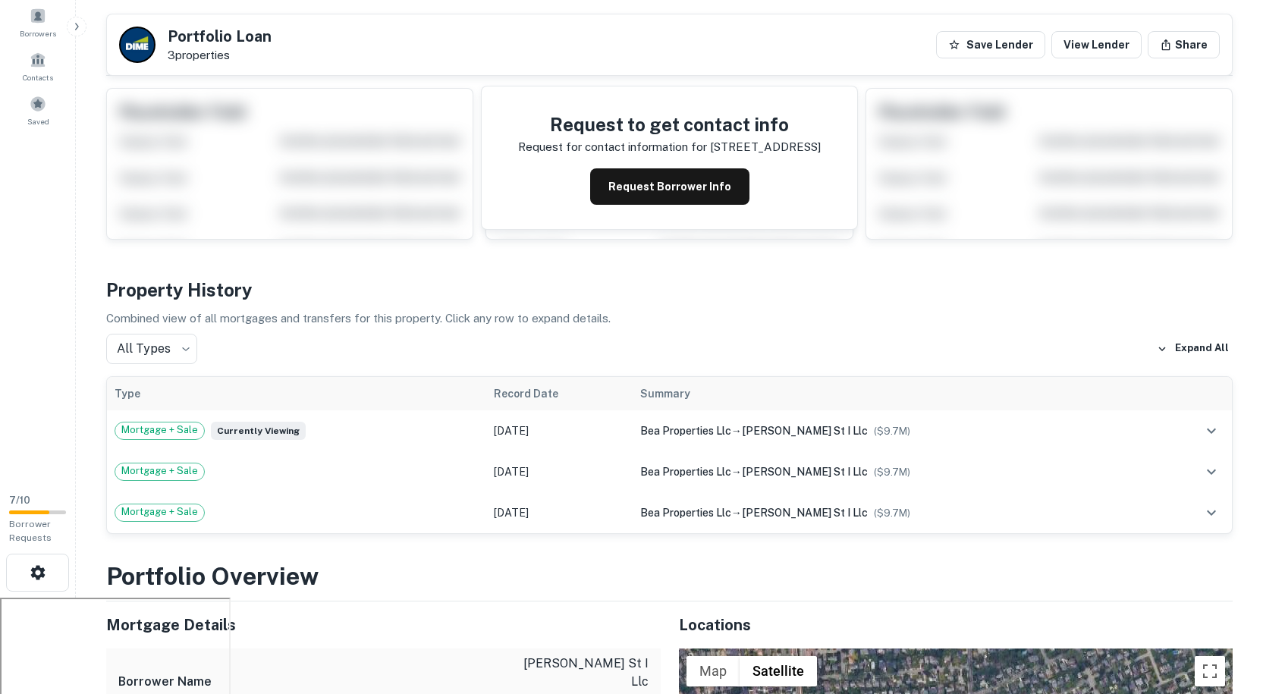
scroll to position [0, 0]
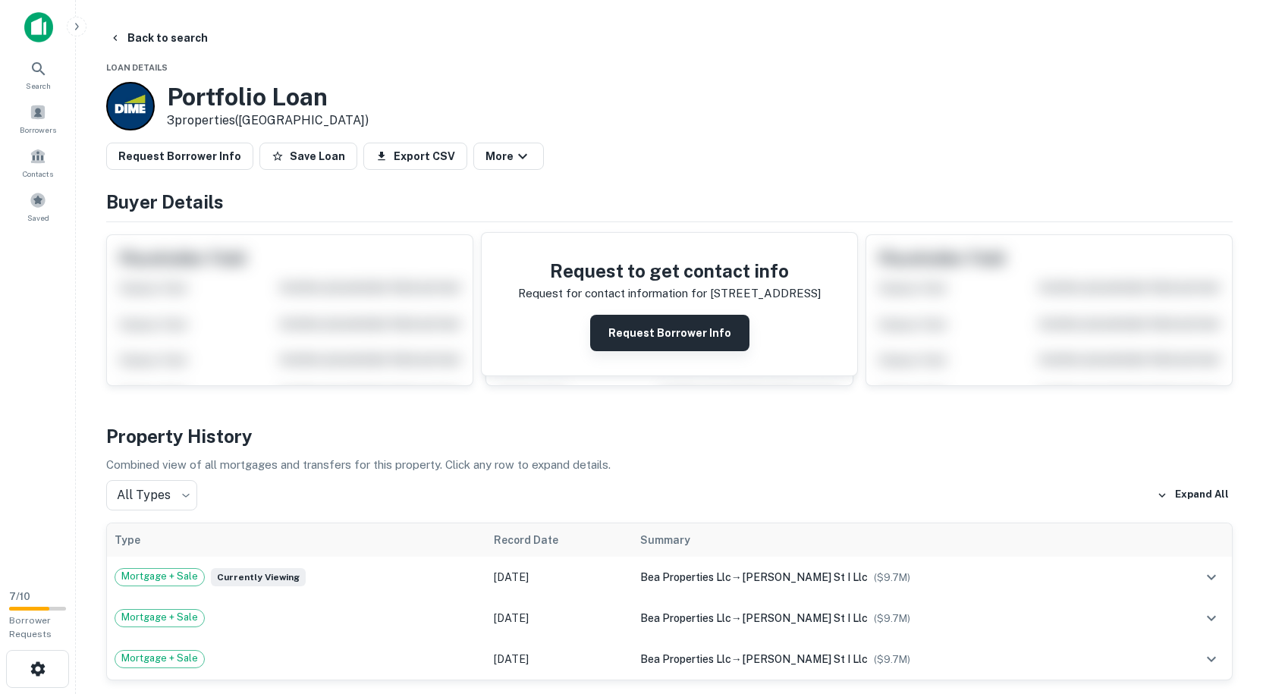
click at [702, 332] on button "Request Borrower Info" at bounding box center [669, 333] width 159 height 36
